Goal: Task Accomplishment & Management: Manage account settings

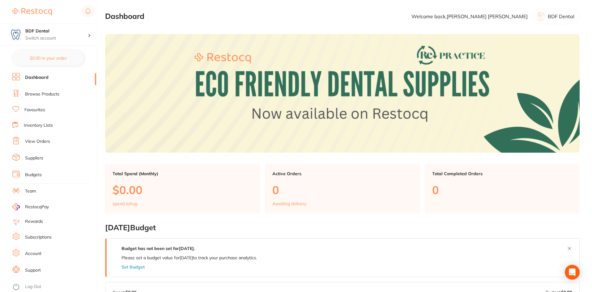
click at [38, 254] on link "Account" at bounding box center [33, 254] width 16 height 6
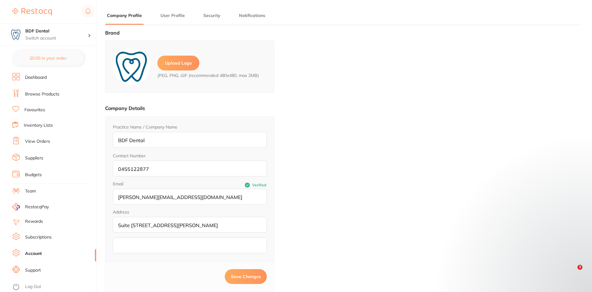
type input "[PERSON_NAME]"
type input "[PERSON_NAME][EMAIL_ADDRESS][DOMAIN_NAME]"
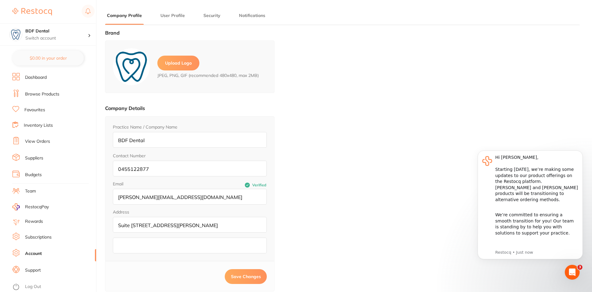
click at [35, 235] on link "Subscriptions" at bounding box center [38, 237] width 27 height 6
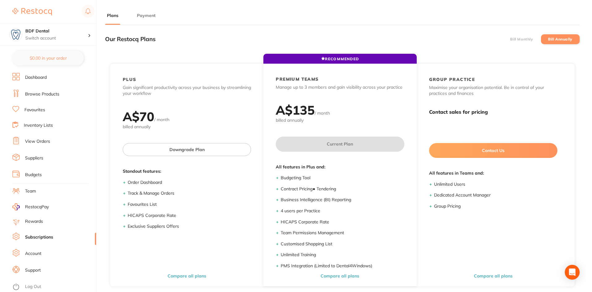
click at [149, 16] on button "Payment" at bounding box center [146, 16] width 22 height 6
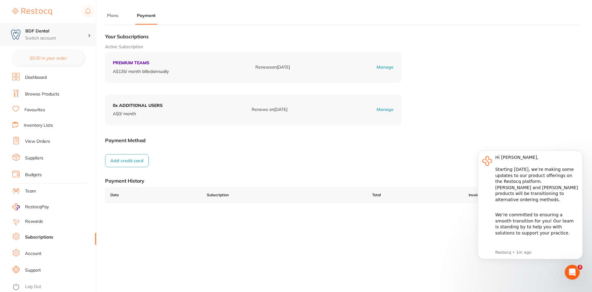
click at [69, 36] on p "Switch account" at bounding box center [56, 38] width 62 height 6
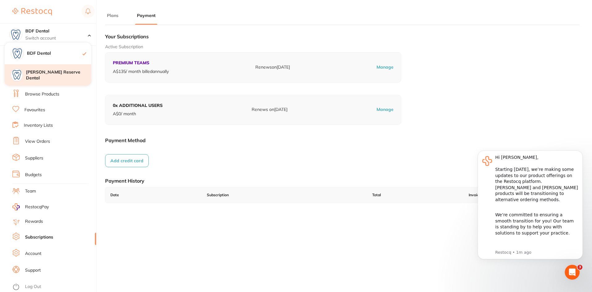
click at [65, 77] on h4 "[PERSON_NAME] Reserve Dental" at bounding box center [58, 75] width 65 height 12
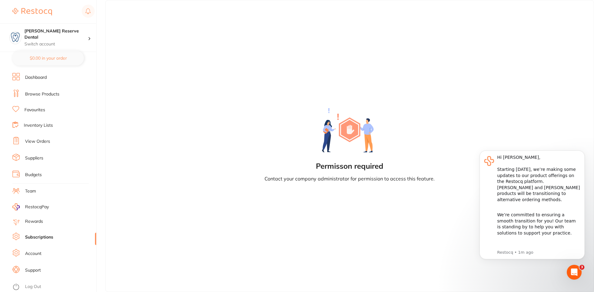
click at [33, 194] on link "Team" at bounding box center [30, 191] width 11 height 6
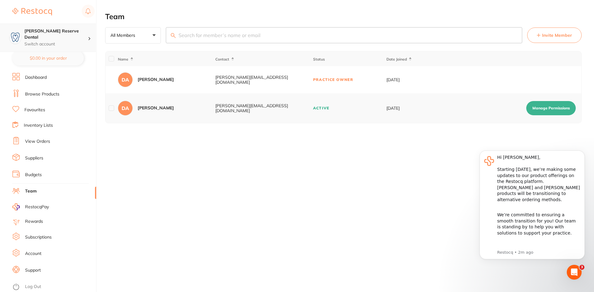
click at [62, 32] on h4 "[PERSON_NAME] Reserve Dental" at bounding box center [55, 34] width 63 height 12
click at [58, 56] on h4 "BDF Dental" at bounding box center [59, 53] width 64 height 6
click at [84, 33] on h4 "BDF Dental" at bounding box center [56, 31] width 62 height 6
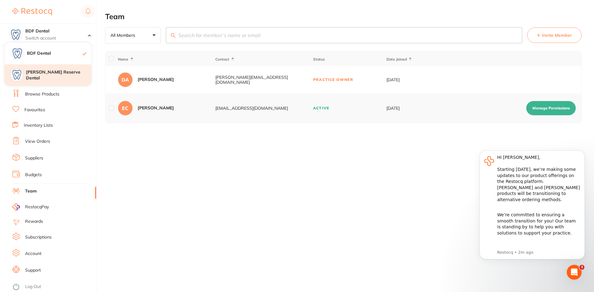
click at [68, 76] on h4 "Logan Reserve Dental" at bounding box center [58, 75] width 65 height 12
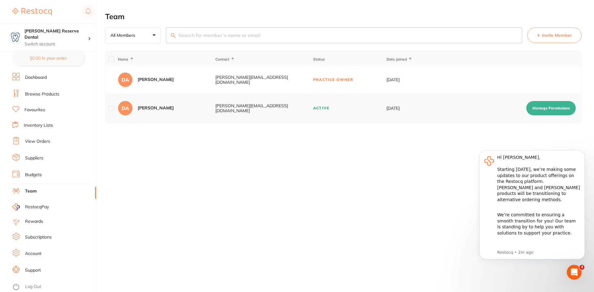
click at [552, 35] on span "Invite Member" at bounding box center [557, 35] width 30 height 6
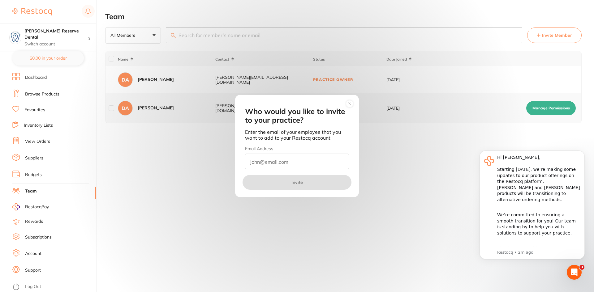
paste input "surgery@lrdent.com.au"
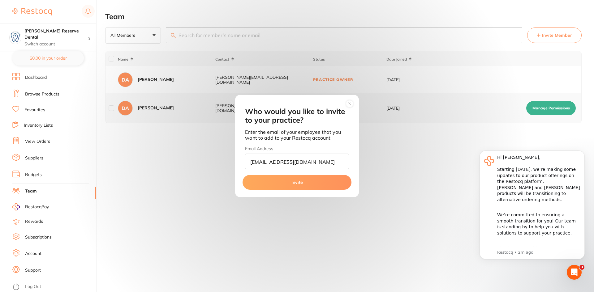
type input "surgery@lrdent.com.au"
click at [301, 184] on button "Invite" at bounding box center [296, 182] width 109 height 15
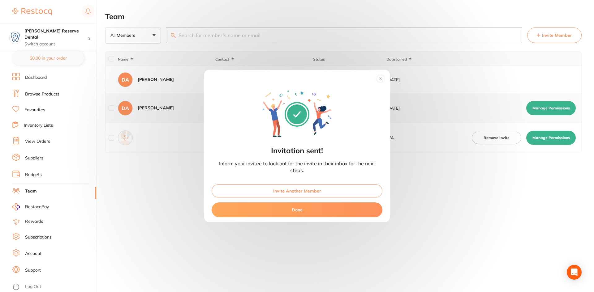
click at [302, 210] on button "Done" at bounding box center [297, 210] width 171 height 15
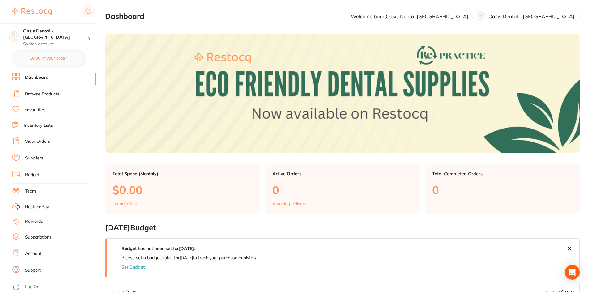
click at [40, 236] on link "Subscriptions" at bounding box center [38, 237] width 27 height 6
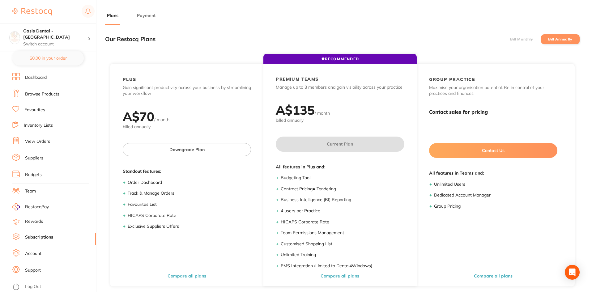
click at [148, 16] on button "Payment" at bounding box center [146, 16] width 22 height 6
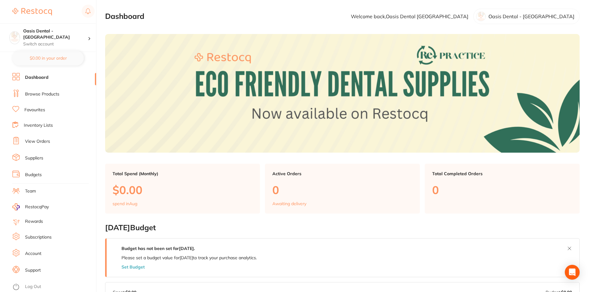
click at [34, 104] on ul "Dashboard Browse Products Favourites Inventory Lists View Orders Suppliers Budg…" at bounding box center [54, 182] width 84 height 219
click at [34, 108] on link "Favourites" at bounding box center [34, 110] width 21 height 6
click at [38, 236] on link "Subscriptions" at bounding box center [38, 237] width 27 height 6
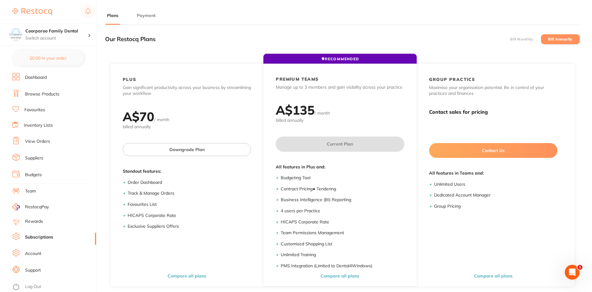
click at [144, 15] on button "Payment" at bounding box center [146, 16] width 22 height 6
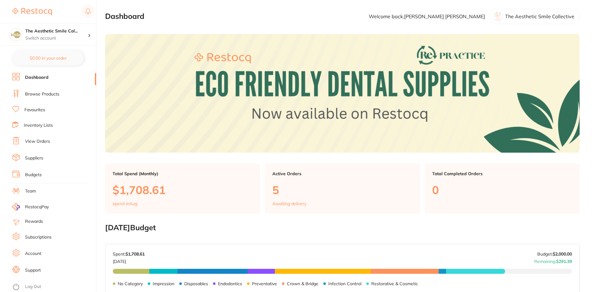
click at [36, 235] on link "Subscriptions" at bounding box center [38, 237] width 27 height 6
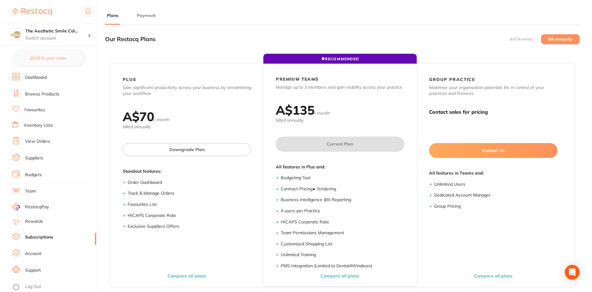
click at [150, 14] on button "Payment" at bounding box center [146, 16] width 22 height 6
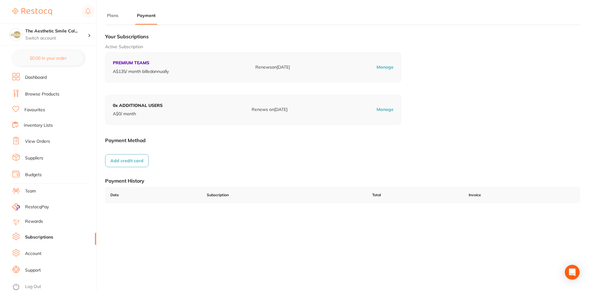
click at [40, 143] on link "View Orders" at bounding box center [37, 142] width 25 height 6
